Goal: Task Accomplishment & Management: Manage account settings

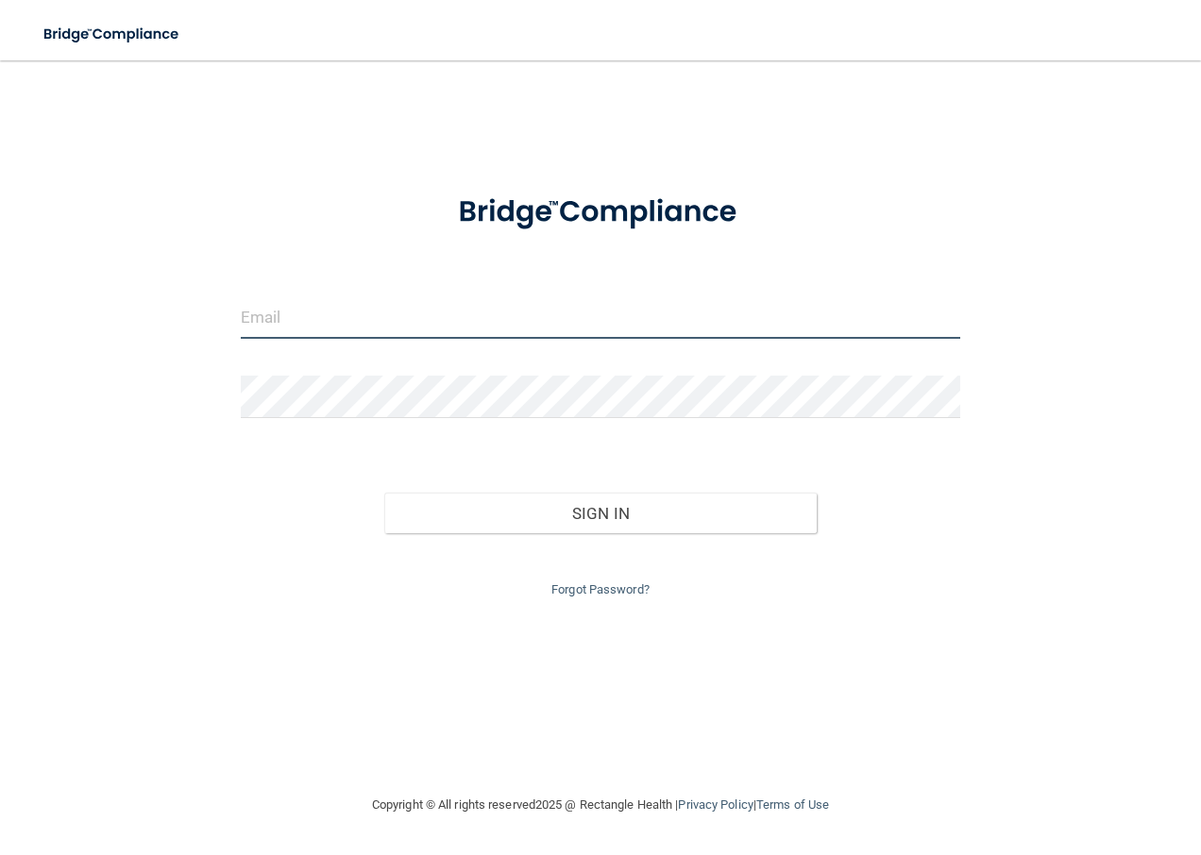
click at [323, 330] on input "email" at bounding box center [601, 317] width 720 height 42
type input "[PERSON_NAME][EMAIL_ADDRESS][PERSON_NAME][DOMAIN_NAME]"
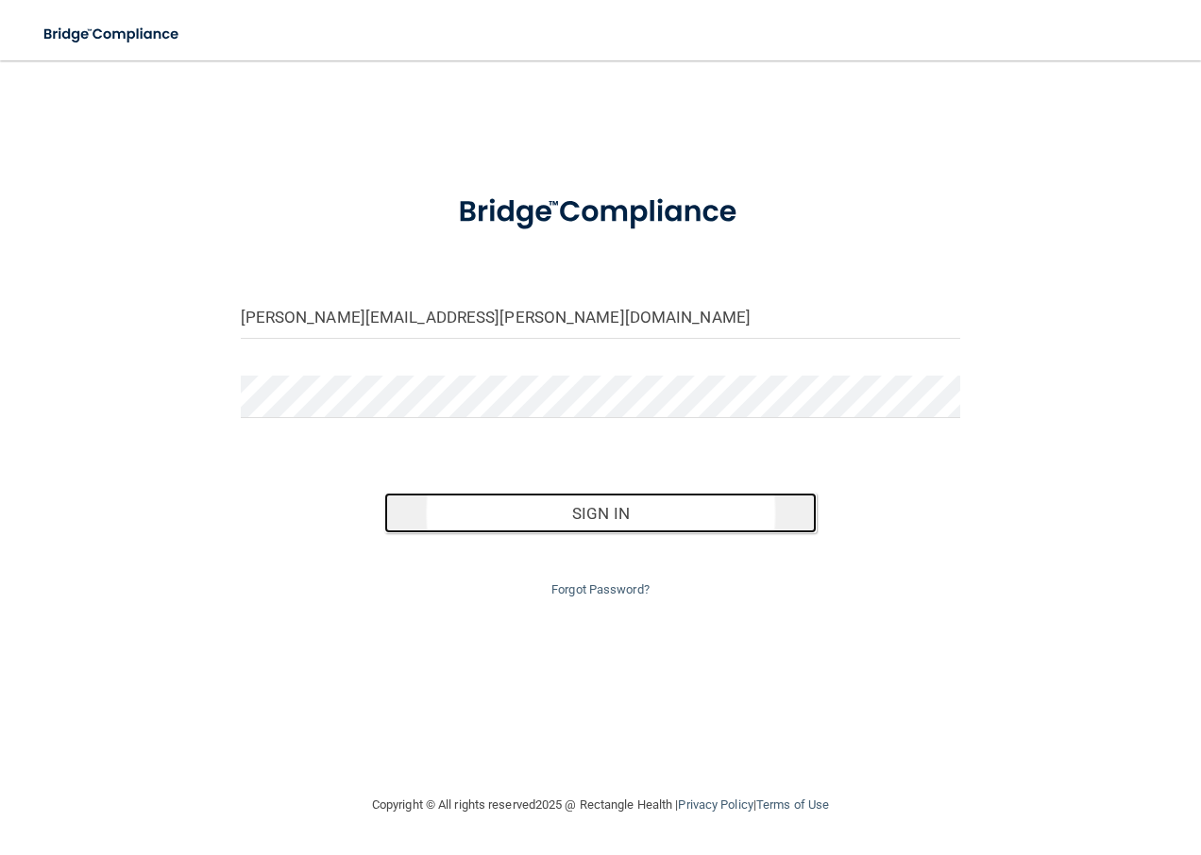
drag, startPoint x: 603, startPoint y: 518, endPoint x: 614, endPoint y: 512, distance: 13.1
click at [613, 513] on button "Sign In" at bounding box center [600, 514] width 432 height 42
click at [540, 516] on button "Sign In" at bounding box center [600, 514] width 432 height 42
click at [515, 519] on button "Sign In" at bounding box center [600, 514] width 432 height 42
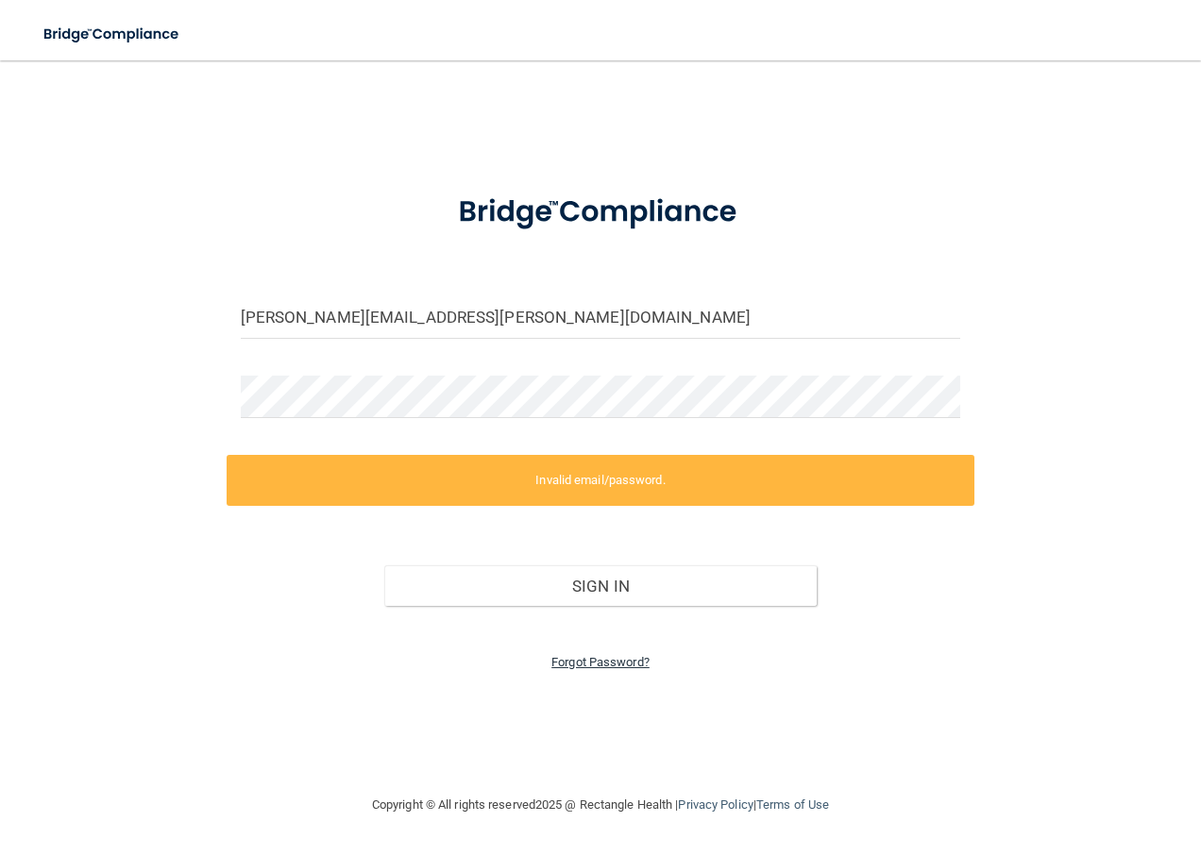
click at [586, 662] on link "Forgot Password?" at bounding box center [600, 662] width 98 height 14
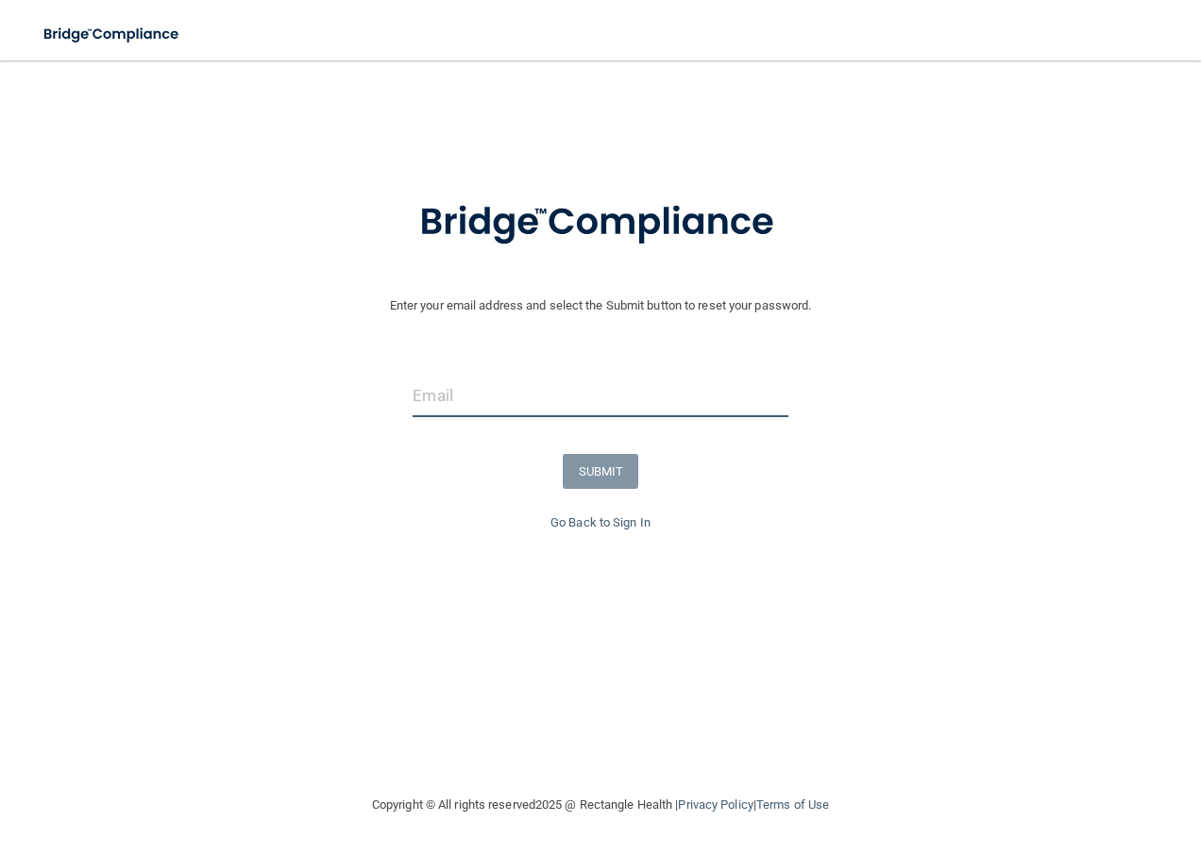
click at [455, 391] on input "email" at bounding box center [599, 396] width 375 height 42
type input "[PERSON_NAME][EMAIL_ADDRESS][PERSON_NAME][DOMAIN_NAME]"
click at [593, 472] on button "SUBMIT" at bounding box center [601, 471] width 76 height 35
